Goal: Information Seeking & Learning: Find specific fact

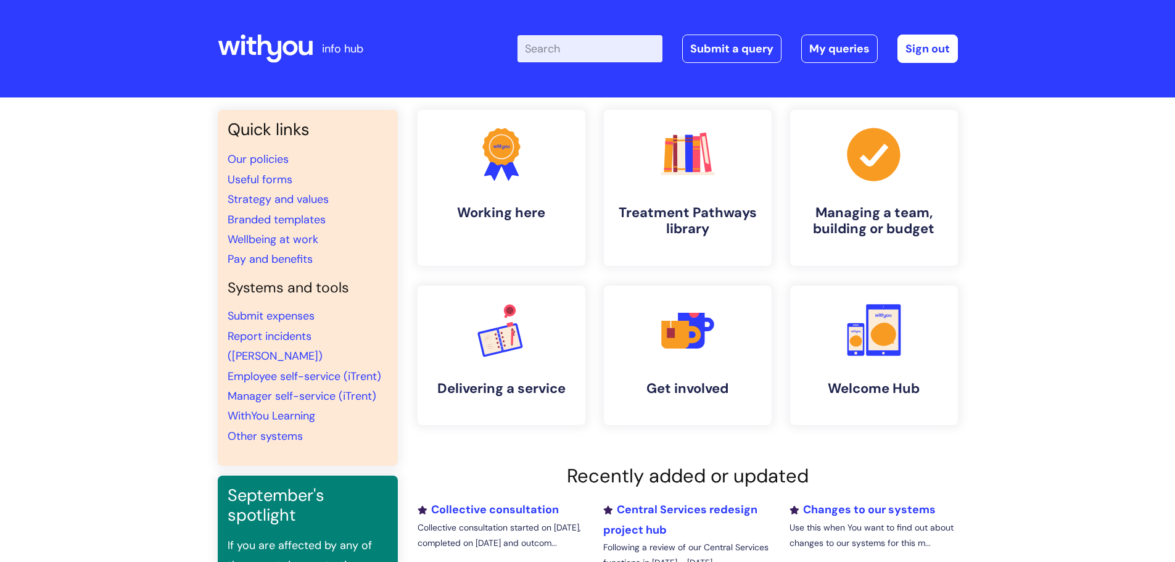
click at [593, 48] on input "Enter your search term here..." at bounding box center [589, 48] width 145 height 27
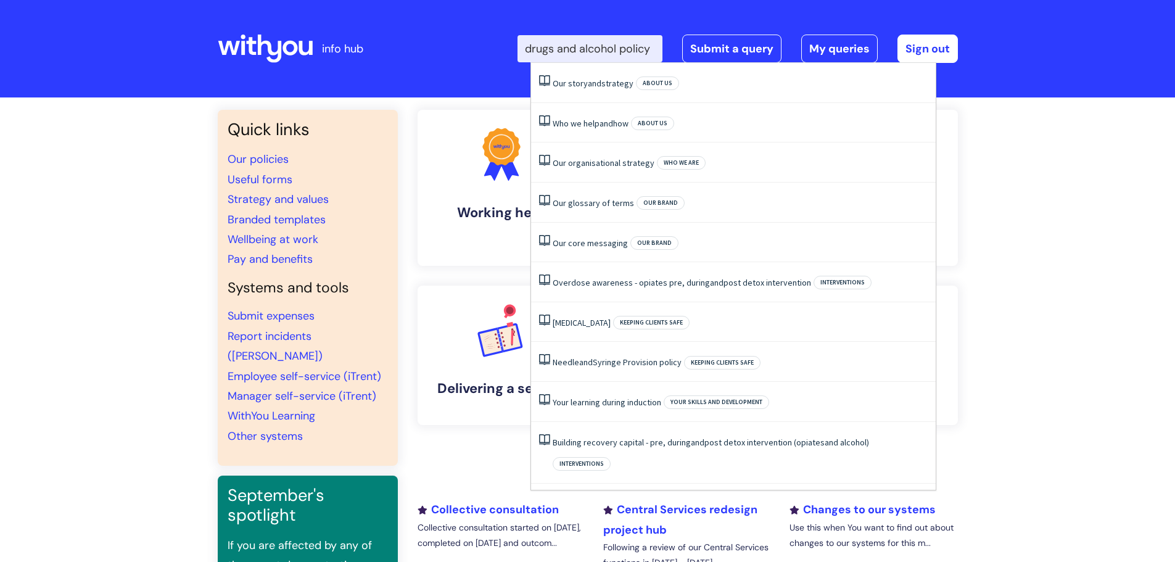
scroll to position [0, 7]
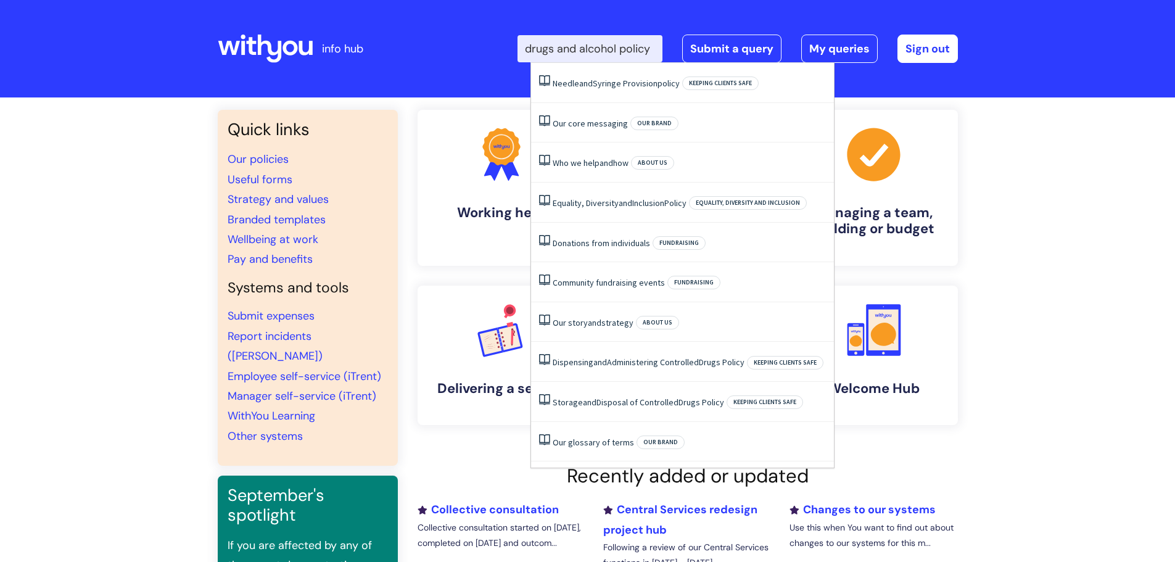
click at [536, 46] on input "drugs and alcohol policy" at bounding box center [589, 48] width 145 height 27
type input "drugs and alcohol policy"
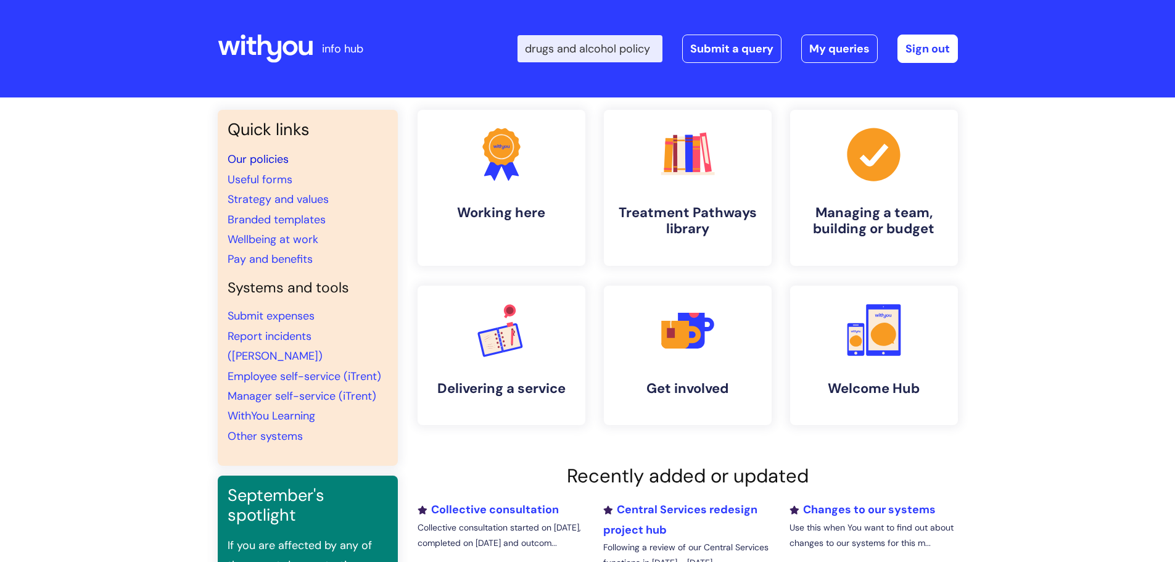
scroll to position [0, 0]
click at [265, 157] on link "Our policies" at bounding box center [258, 159] width 61 height 15
click at [574, 43] on input "Enter your search term here..." at bounding box center [589, 48] width 145 height 27
type input "disciplianry"
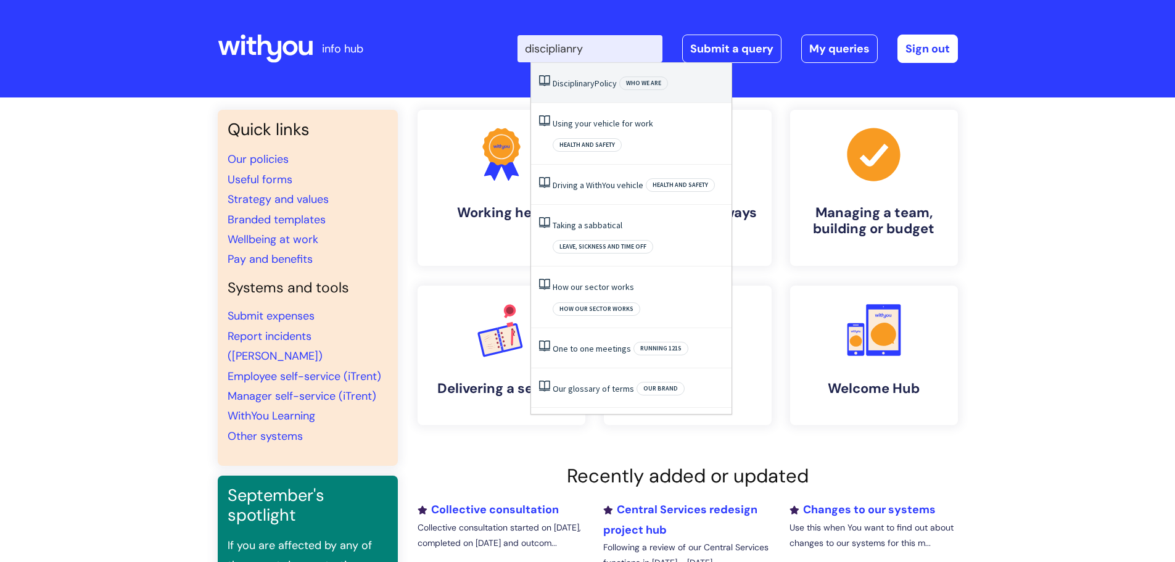
click at [585, 85] on span "Disciplinary" at bounding box center [574, 83] width 42 height 11
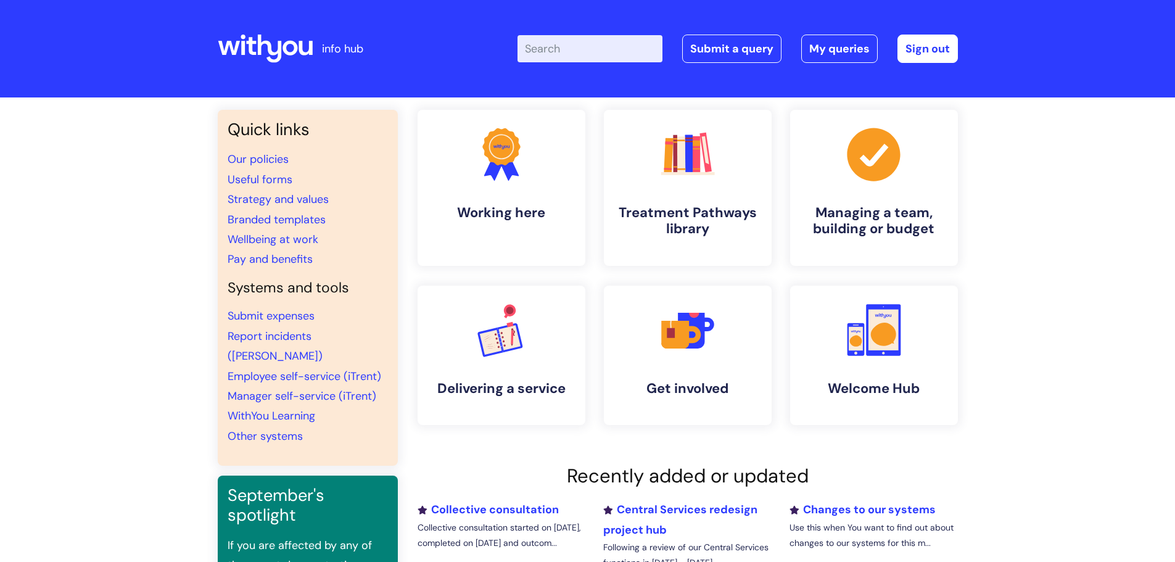
click at [585, 49] on input "Enter your search term here..." at bounding box center [589, 48] width 145 height 27
click at [620, 52] on input "disciplinary" at bounding box center [589, 48] width 145 height 27
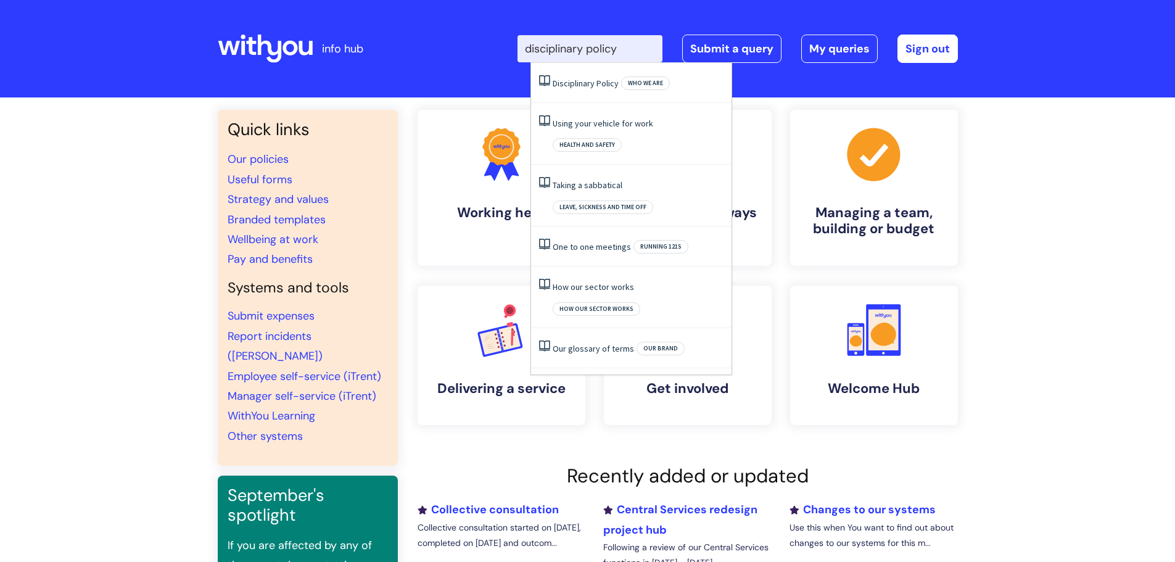
type input "disciplinary policy"
click button "Search" at bounding box center [0, 0] width 0 height 0
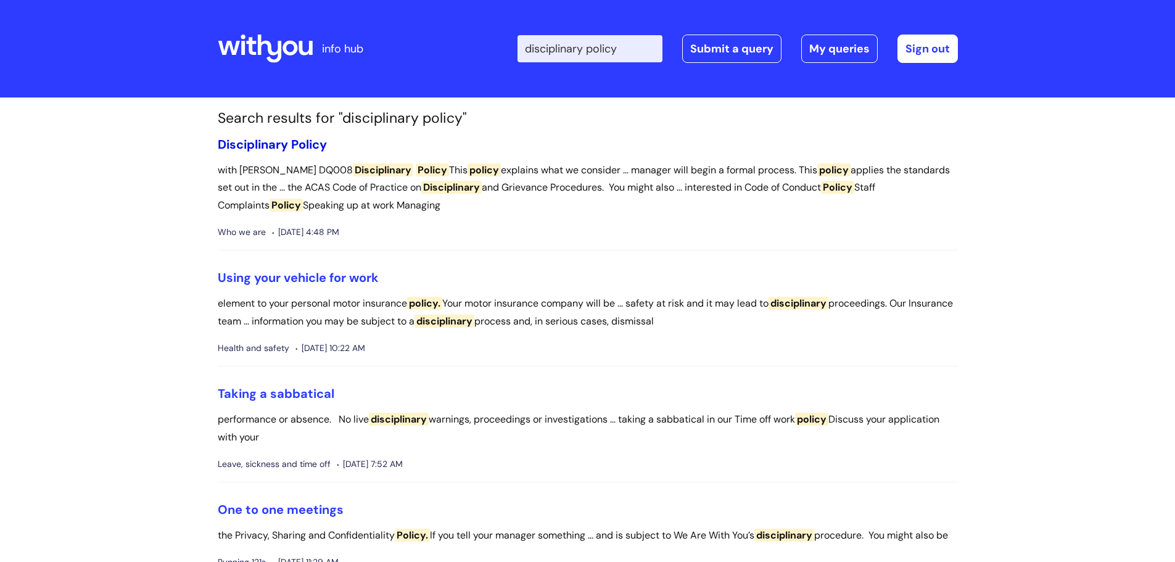
click at [291, 142] on link "Disciplinary Policy" at bounding box center [272, 144] width 109 height 16
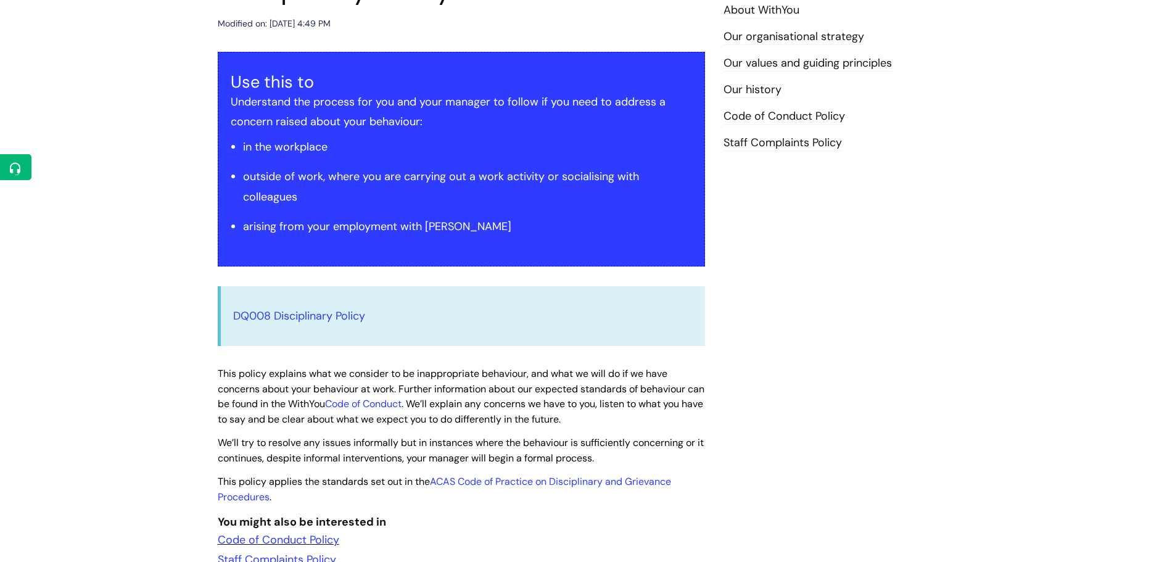
scroll to position [185, 0]
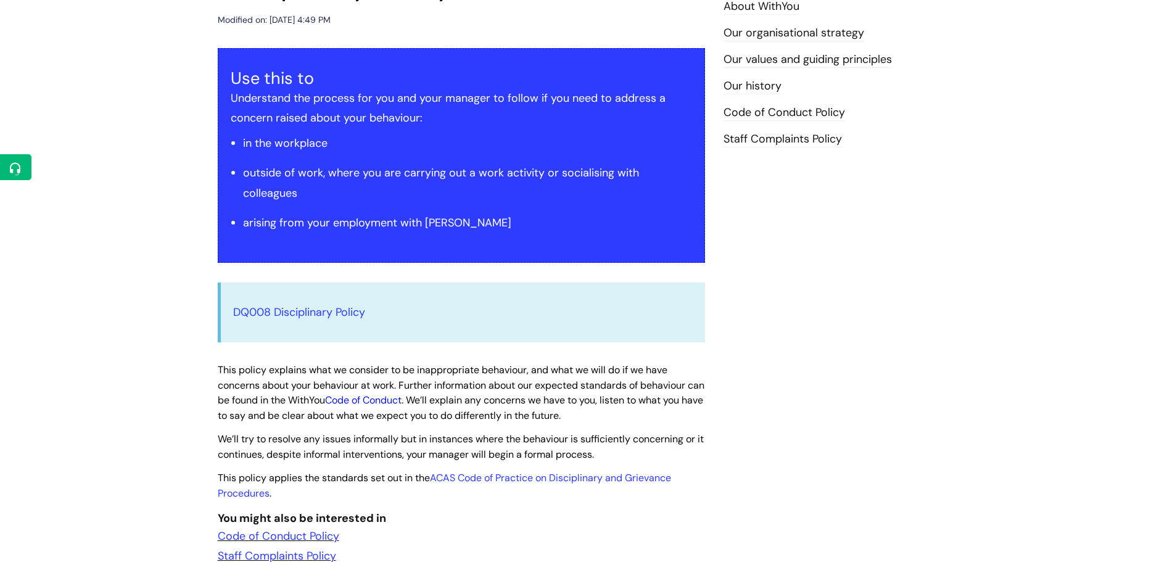
click at [390, 400] on link "Code of Conduct" at bounding box center [363, 400] width 76 height 13
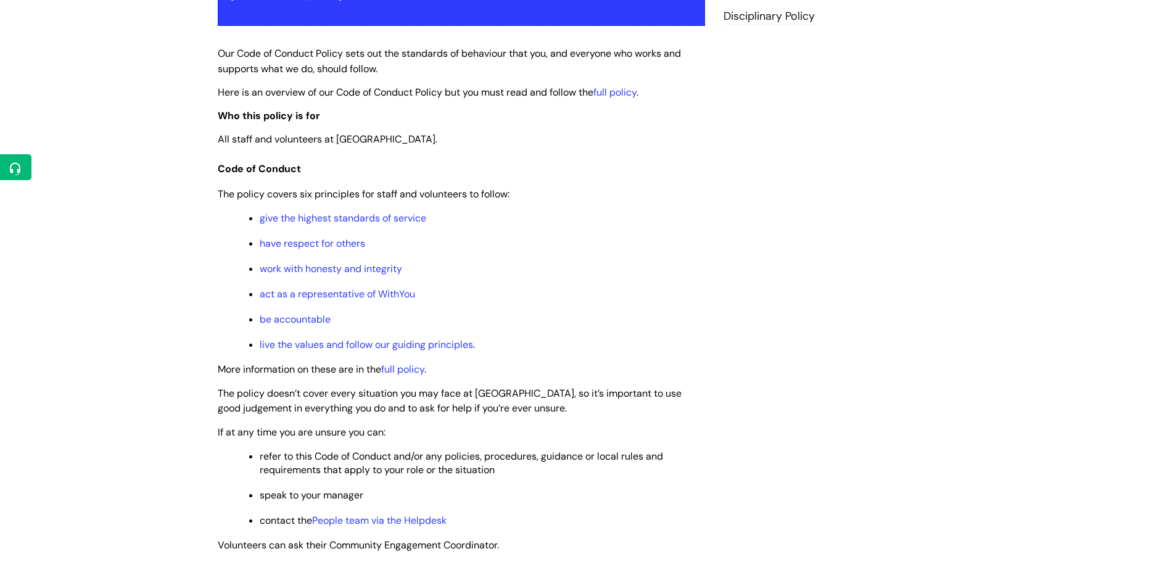
scroll to position [308, 0]
click at [419, 362] on link "full policy" at bounding box center [402, 368] width 43 height 13
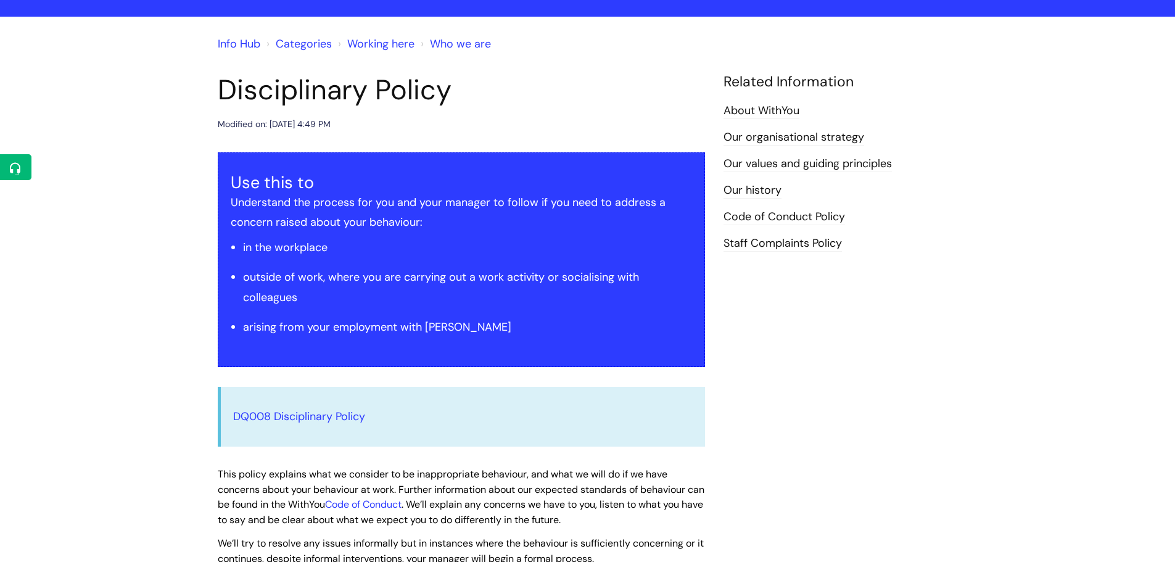
scroll to position [185, 0]
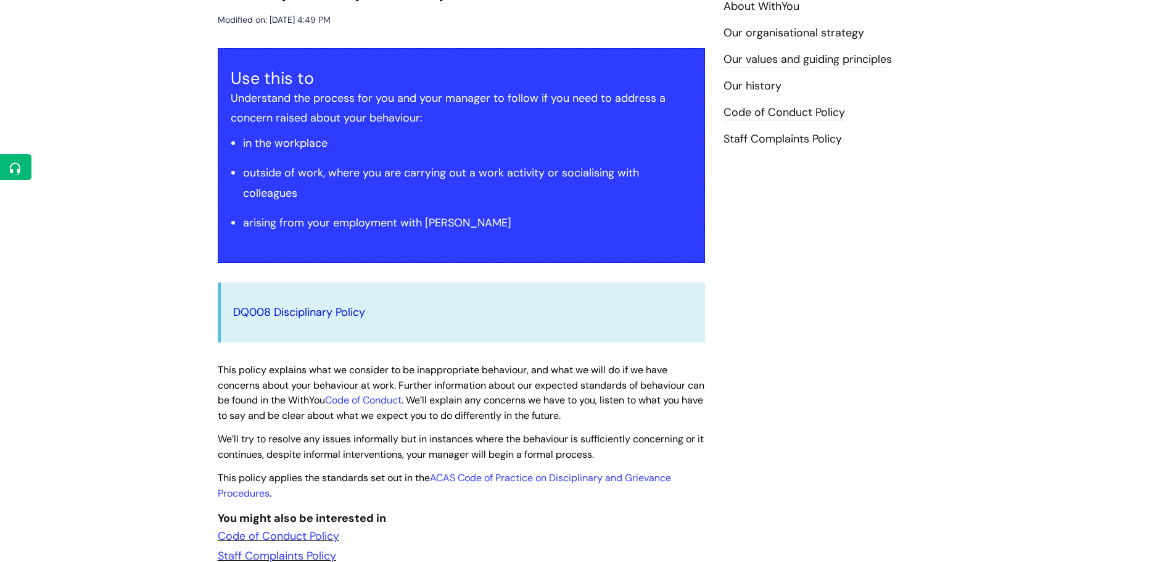
click at [328, 312] on link "DQ008 Disciplinary Policy" at bounding box center [299, 312] width 132 height 15
